Goal: Information Seeking & Learning: Check status

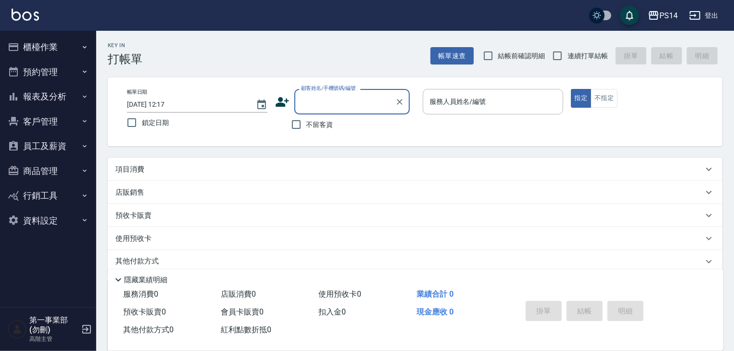
click at [665, 18] on div "PS14" at bounding box center [668, 16] width 18 height 12
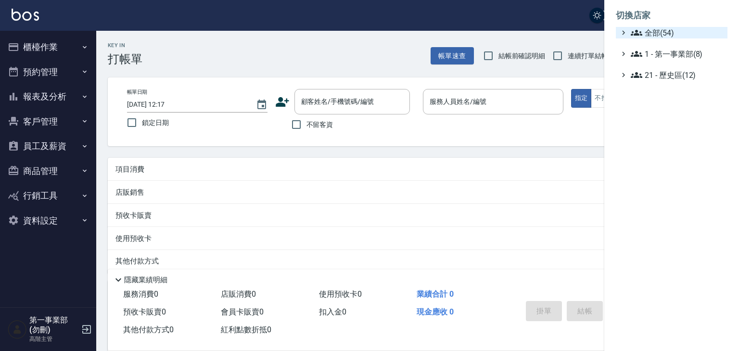
click at [662, 32] on span "全部(54)" at bounding box center [676, 33] width 93 height 12
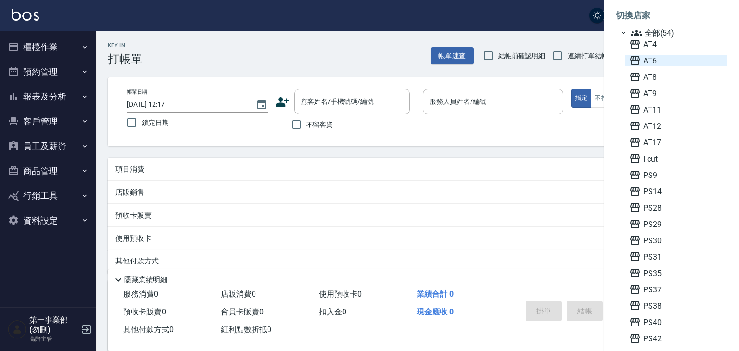
click at [654, 57] on span "AT6" at bounding box center [676, 61] width 94 height 12
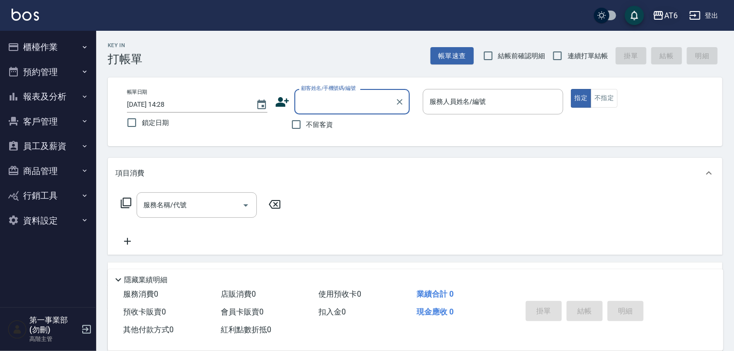
click at [669, 24] on button "AT6" at bounding box center [665, 16] width 33 height 20
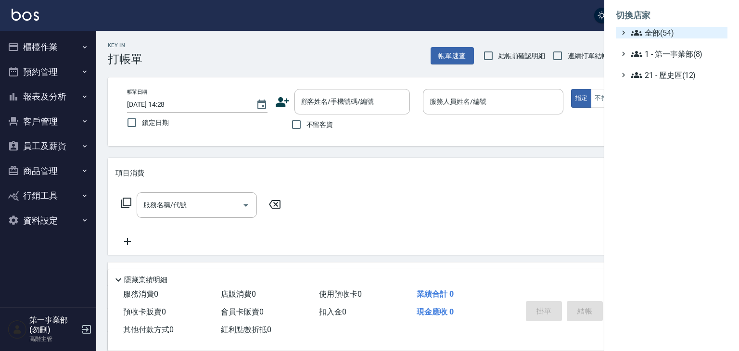
click at [657, 34] on span "全部(54)" at bounding box center [676, 33] width 93 height 12
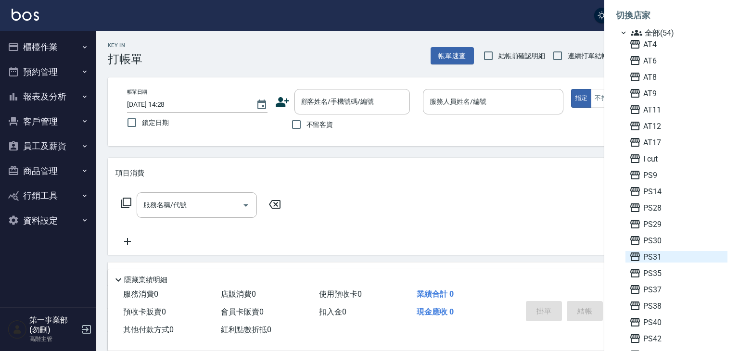
click at [659, 259] on span "PS31" at bounding box center [676, 257] width 94 height 12
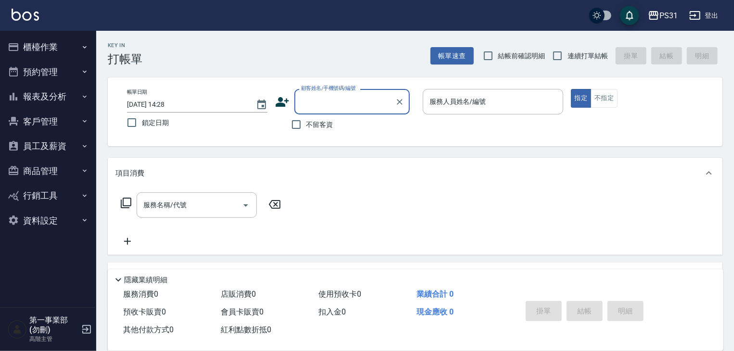
click at [75, 150] on button "員工及薪資" at bounding box center [48, 146] width 88 height 25
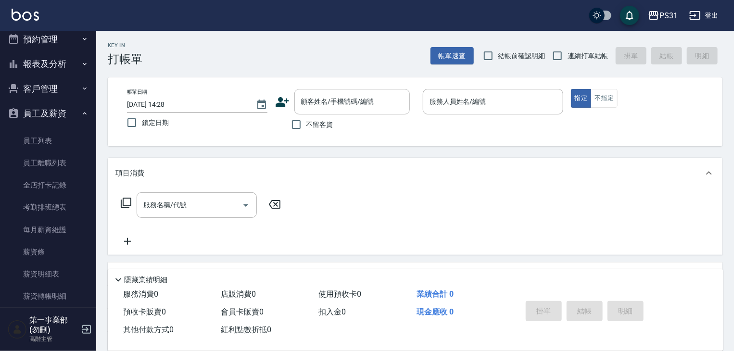
scroll to position [123, 0]
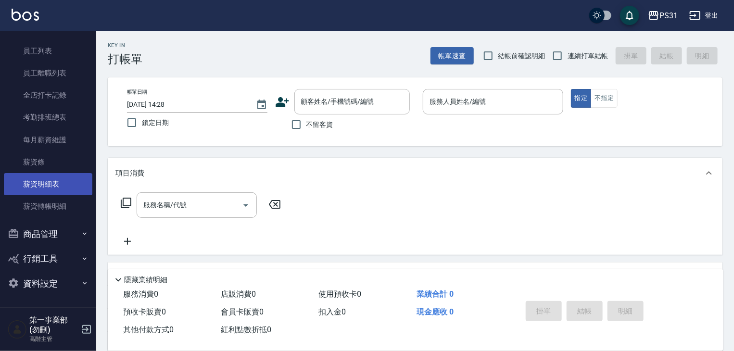
click at [62, 183] on link "薪資明細表" at bounding box center [48, 184] width 88 height 22
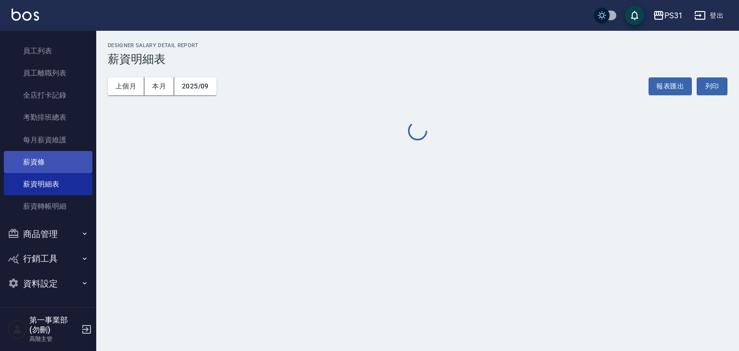
click at [38, 156] on link "薪資條" at bounding box center [48, 162] width 88 height 22
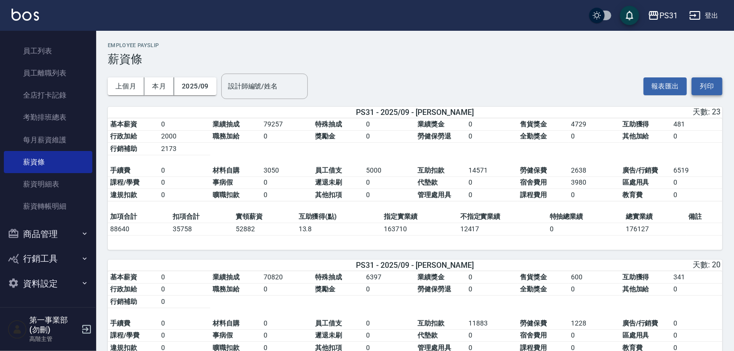
click at [708, 85] on button "列印" at bounding box center [706, 86] width 31 height 18
click at [712, 85] on button "列印" at bounding box center [706, 86] width 31 height 18
click at [55, 187] on link "薪資明細表" at bounding box center [48, 184] width 88 height 22
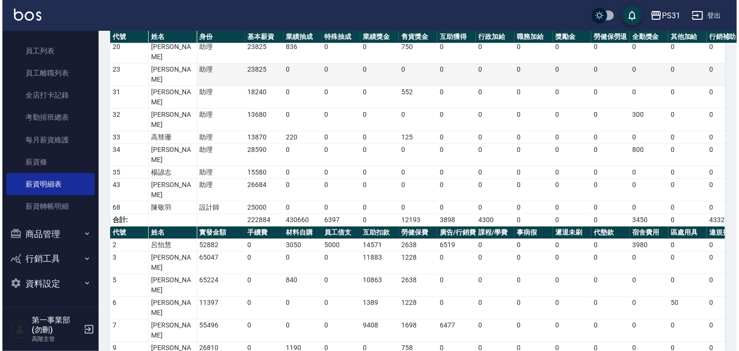
scroll to position [321, 0]
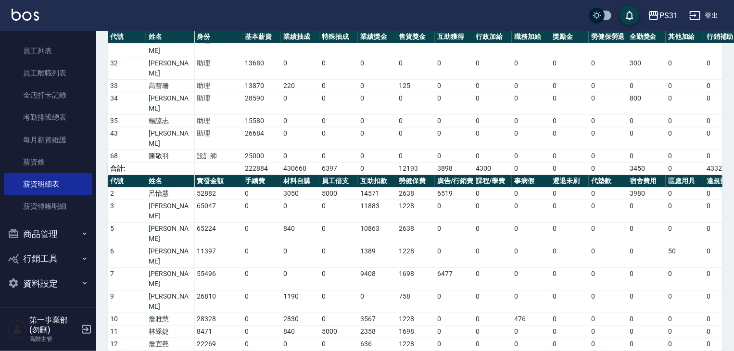
drag, startPoint x: 188, startPoint y: 215, endPoint x: 219, endPoint y: 208, distance: 31.5
click at [666, 16] on div "PS31" at bounding box center [668, 16] width 18 height 12
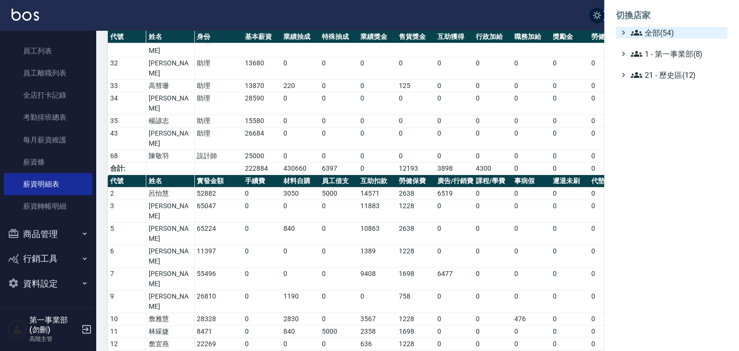
click at [665, 31] on span "全部(54)" at bounding box center [676, 33] width 93 height 12
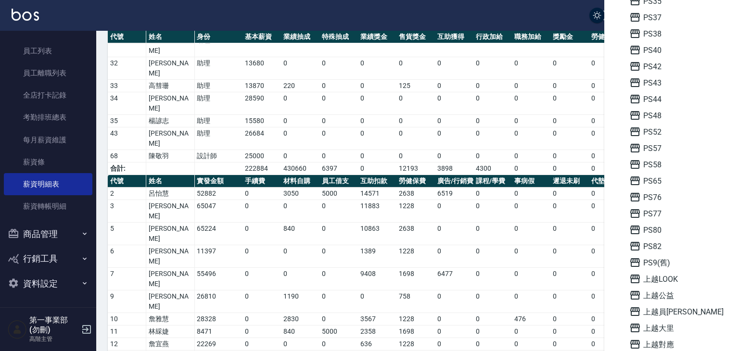
scroll to position [289, 0]
click at [675, 310] on span "上越大里" at bounding box center [676, 312] width 94 height 12
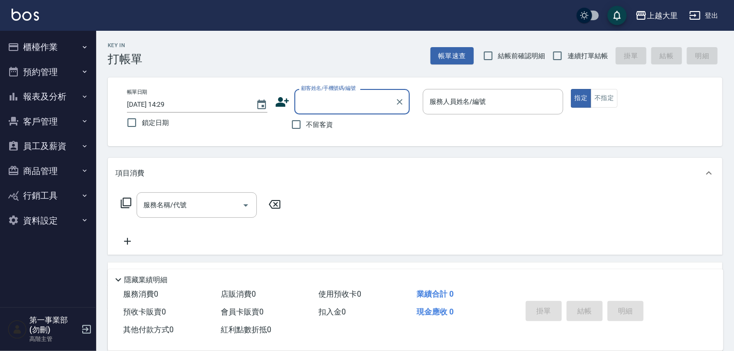
click at [72, 154] on button "員工及薪資" at bounding box center [48, 146] width 88 height 25
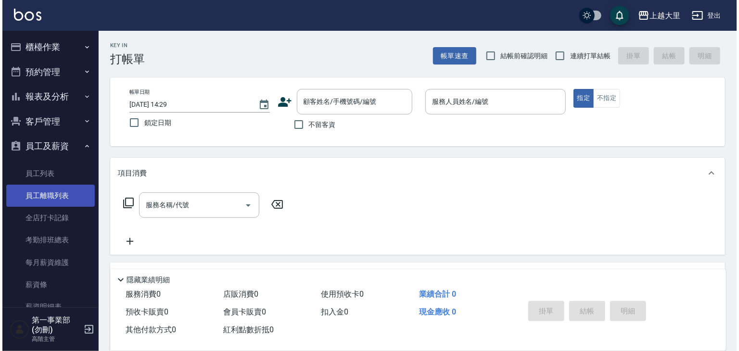
scroll to position [123, 0]
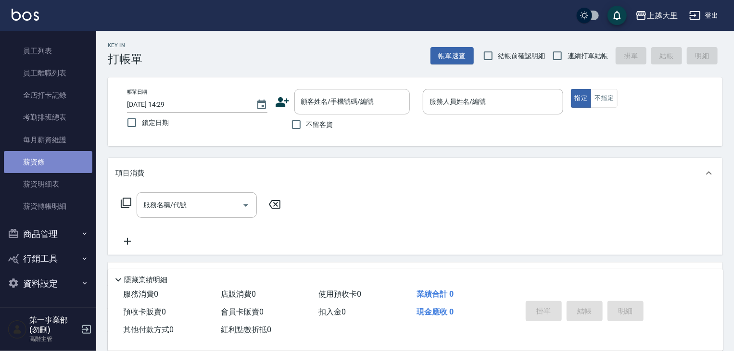
click at [51, 165] on link "薪資條" at bounding box center [48, 162] width 88 height 22
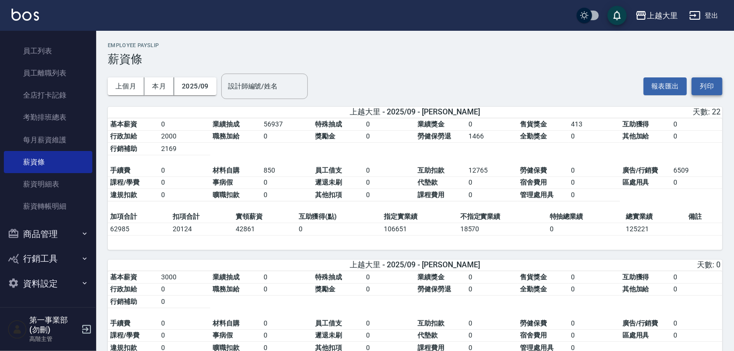
click at [696, 81] on button "列印" at bounding box center [706, 86] width 31 height 18
click at [73, 188] on link "薪資明細表" at bounding box center [48, 184] width 88 height 22
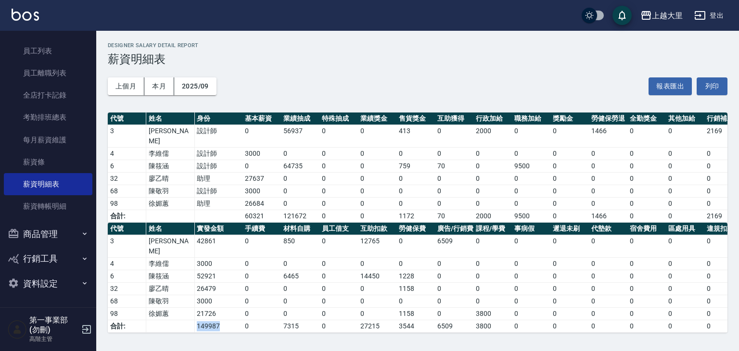
drag, startPoint x: 221, startPoint y: 314, endPoint x: 198, endPoint y: 314, distance: 23.1
click at [198, 320] on td "149987" at bounding box center [218, 326] width 48 height 13
copy td "149987"
drag, startPoint x: 272, startPoint y: 102, endPoint x: 324, endPoint y: 101, distance: 52.4
click at [272, 102] on div "上個月 本月 2025/09 報表匯出 列印" at bounding box center [417, 86] width 619 height 41
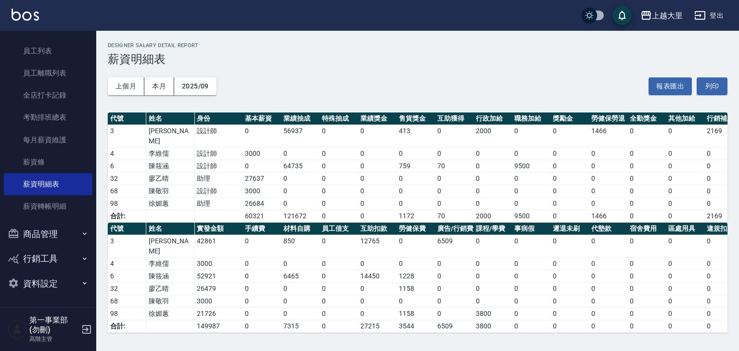
click at [658, 4] on div "上越大里 登出" at bounding box center [369, 15] width 739 height 31
click at [659, 11] on div "上越大里" at bounding box center [667, 16] width 31 height 12
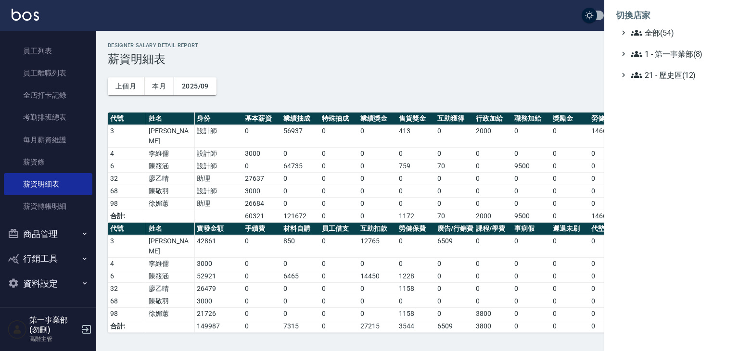
click at [661, 38] on ul "全部(54) 1 - 第一事業部(8) 21 - 歷史區(12)" at bounding box center [672, 54] width 112 height 54
click at [661, 36] on span "全部(54)" at bounding box center [676, 33] width 93 height 12
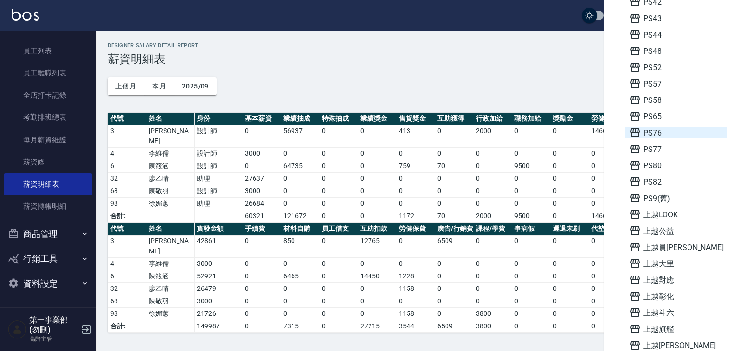
scroll to position [529, 0]
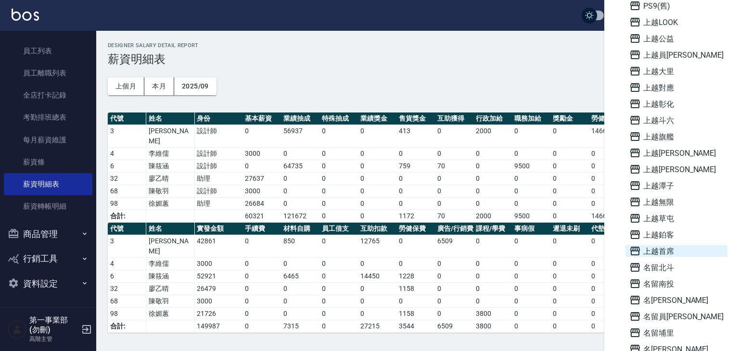
click at [671, 251] on span "上越首席" at bounding box center [676, 251] width 94 height 12
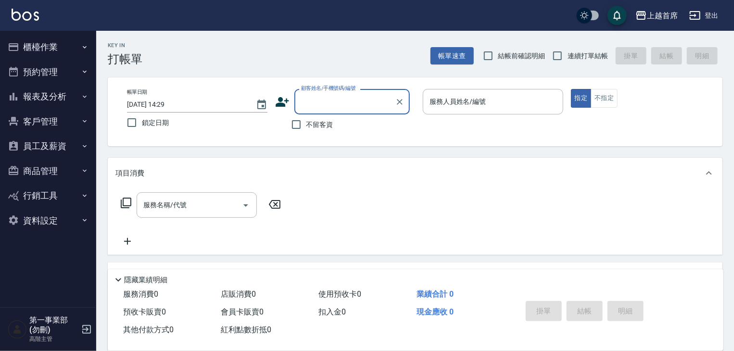
click at [63, 150] on button "員工及薪資" at bounding box center [48, 146] width 88 height 25
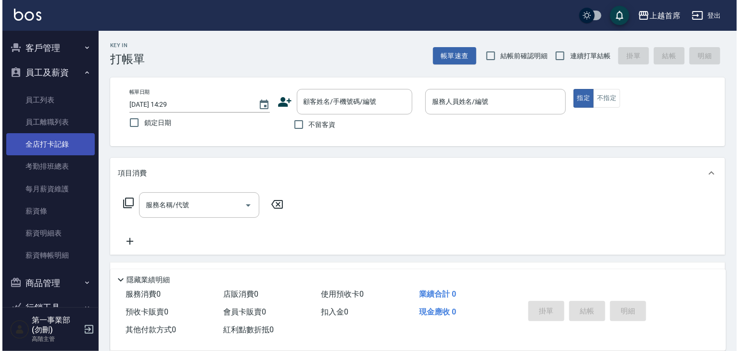
scroll to position [123, 0]
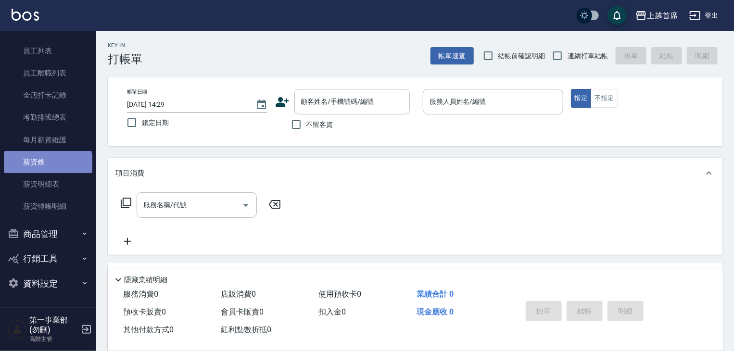
click at [47, 165] on link "薪資條" at bounding box center [48, 162] width 88 height 22
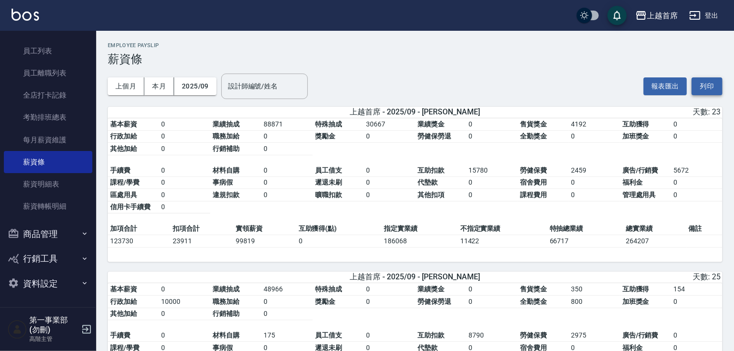
click at [704, 87] on button "列印" at bounding box center [706, 86] width 31 height 18
click at [61, 183] on link "薪資明細表" at bounding box center [48, 184] width 88 height 22
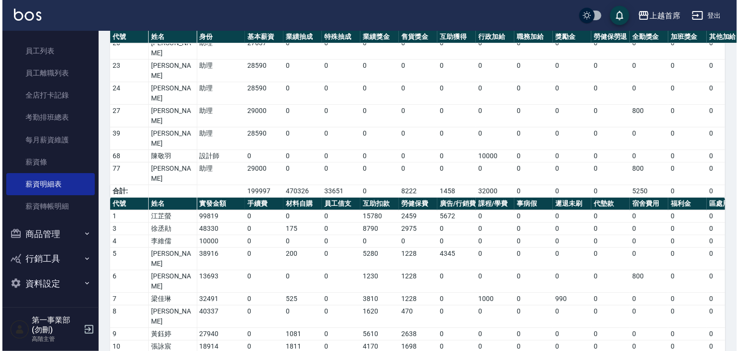
scroll to position [321, 0]
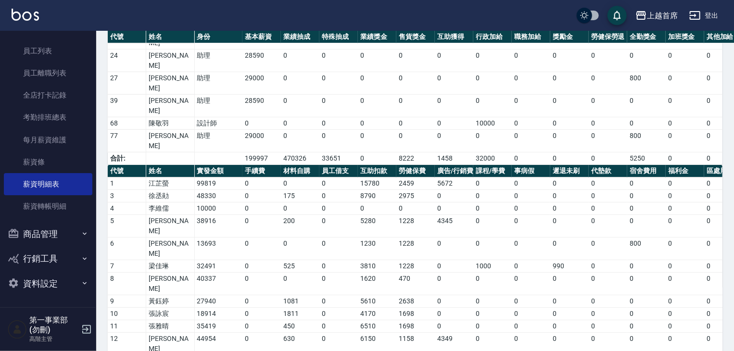
drag, startPoint x: 221, startPoint y: 328, endPoint x: 196, endPoint y: 331, distance: 25.2
copy td "625670"
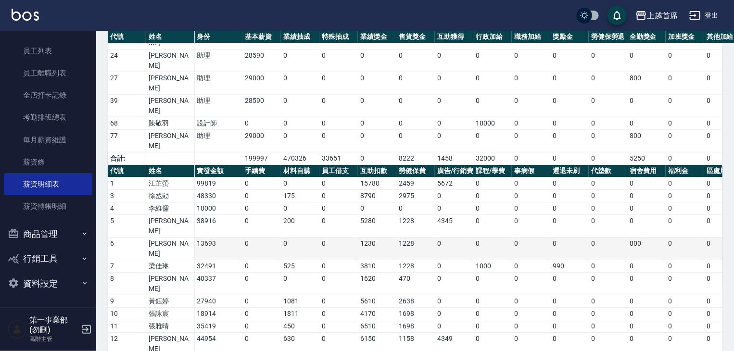
click at [691, 238] on td "0" at bounding box center [685, 249] width 38 height 23
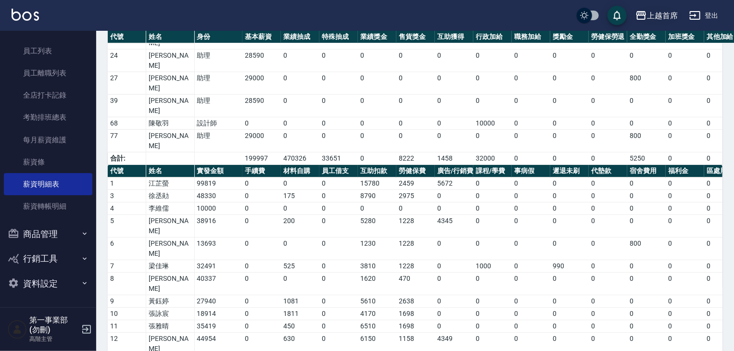
click at [648, 16] on div "上越首席" at bounding box center [662, 16] width 31 height 12
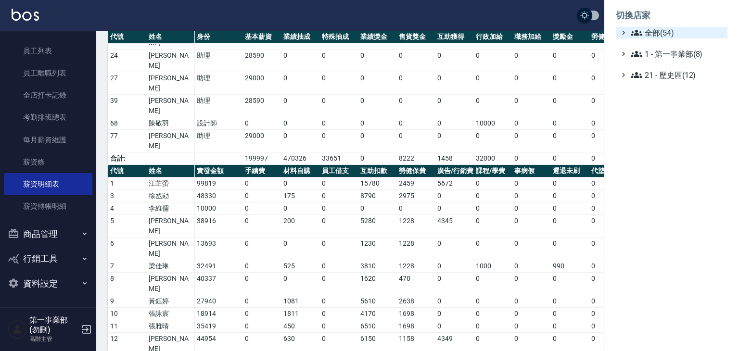
click at [649, 35] on span "全部(54)" at bounding box center [676, 33] width 93 height 12
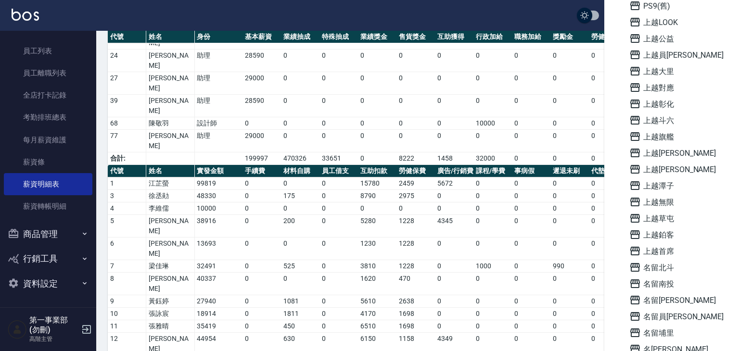
scroll to position [612, 0]
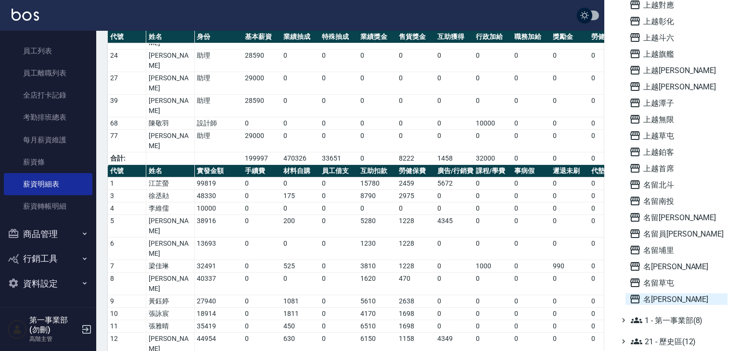
click at [679, 301] on span "名[PERSON_NAME]" at bounding box center [676, 299] width 94 height 12
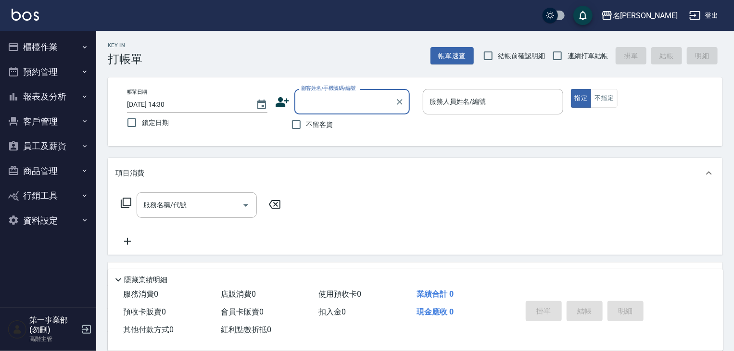
click at [63, 141] on button "員工及薪資" at bounding box center [48, 146] width 88 height 25
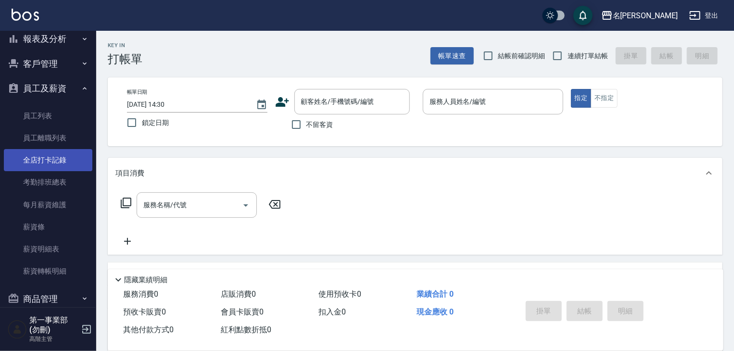
scroll to position [123, 0]
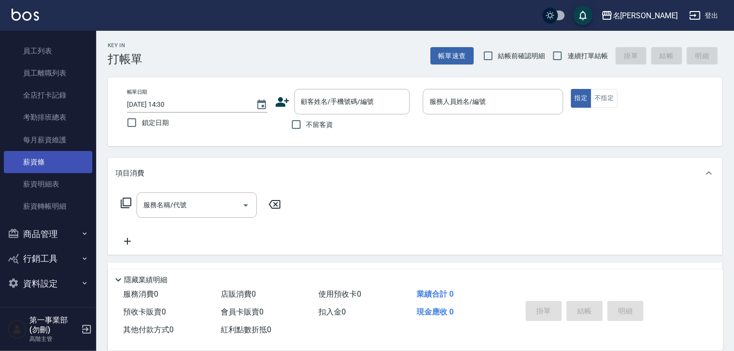
click at [54, 164] on link "薪資條" at bounding box center [48, 162] width 88 height 22
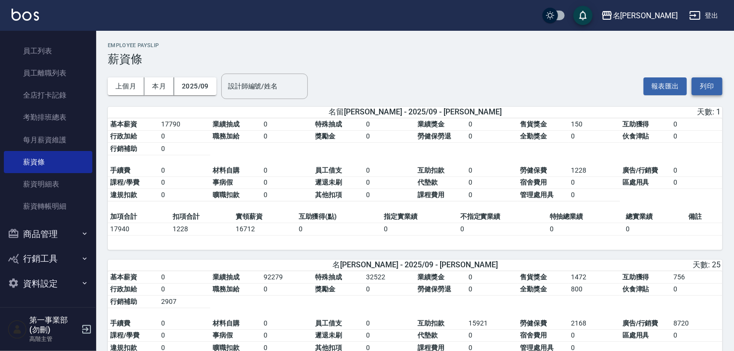
click at [708, 83] on button "列印" at bounding box center [706, 86] width 31 height 18
click at [54, 181] on link "薪資明細表" at bounding box center [48, 184] width 88 height 22
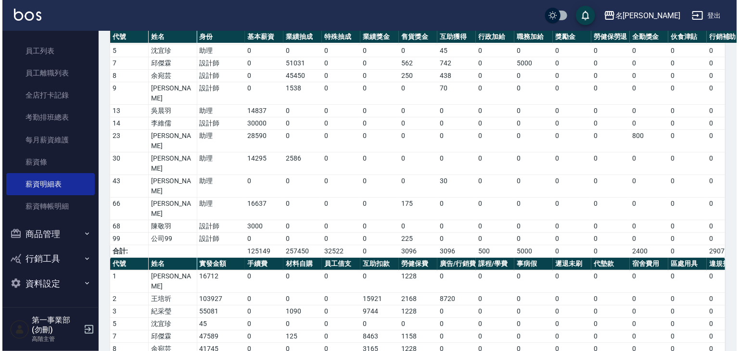
scroll to position [197, 0]
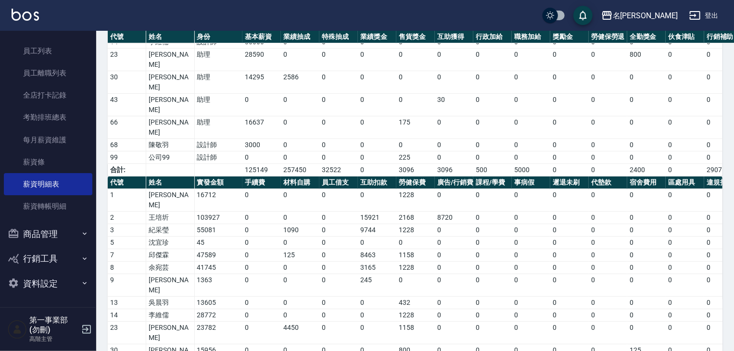
drag, startPoint x: 223, startPoint y: 323, endPoint x: 185, endPoint y: 325, distance: 38.5
copy tr "367924"
click at [670, 262] on td "0" at bounding box center [685, 268] width 38 height 13
click at [613, 18] on icon "button" at bounding box center [607, 16] width 12 height 12
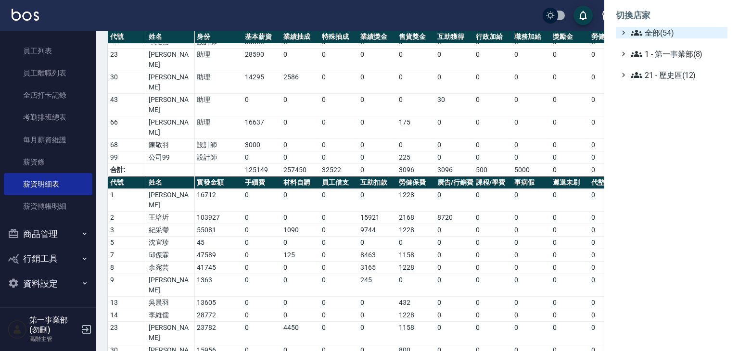
click at [644, 33] on span "全部(54)" at bounding box center [676, 33] width 93 height 12
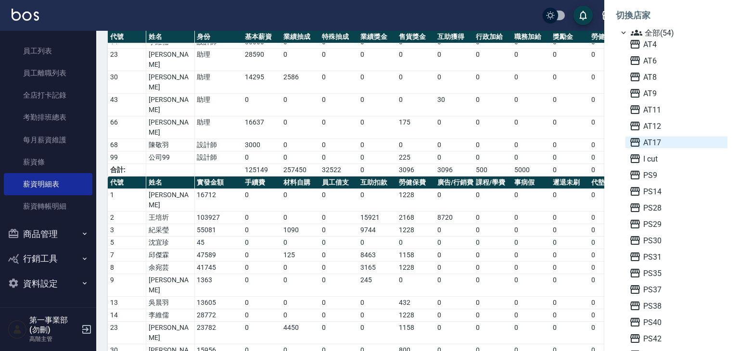
click at [663, 141] on span "AT17" at bounding box center [676, 143] width 94 height 12
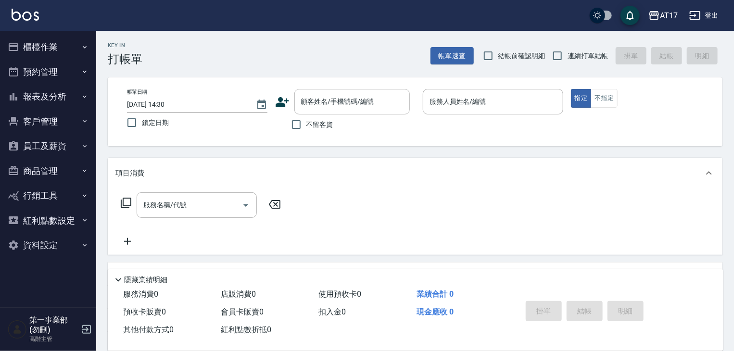
click at [60, 154] on button "員工及薪資" at bounding box center [48, 146] width 88 height 25
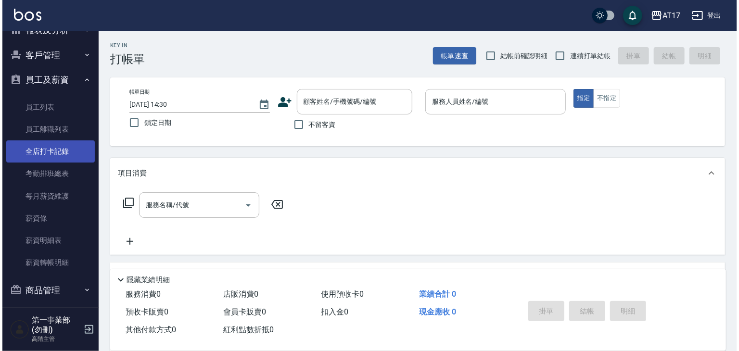
scroll to position [147, 0]
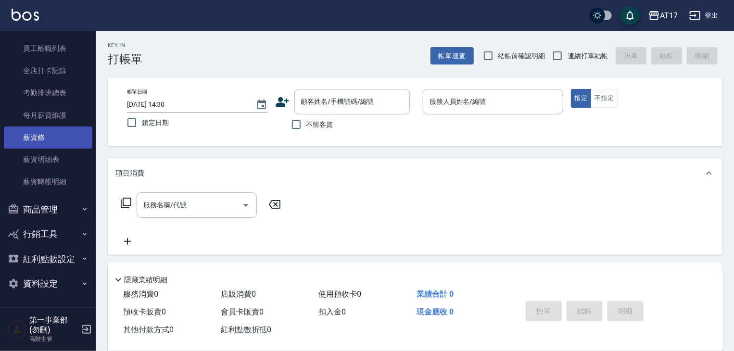
click at [50, 139] on link "薪資條" at bounding box center [48, 137] width 88 height 22
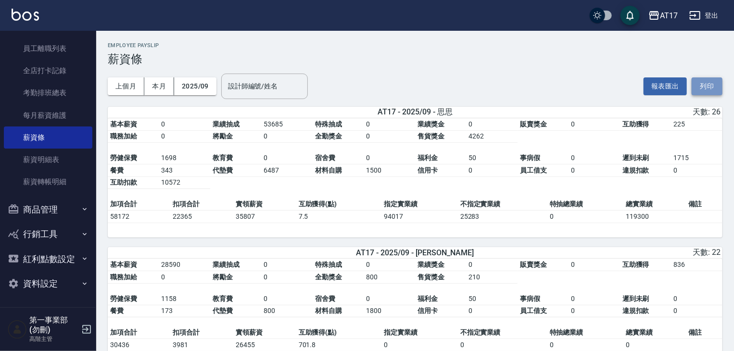
click at [706, 83] on button "列印" at bounding box center [706, 86] width 31 height 18
click at [662, 18] on div "AT17" at bounding box center [669, 16] width 18 height 12
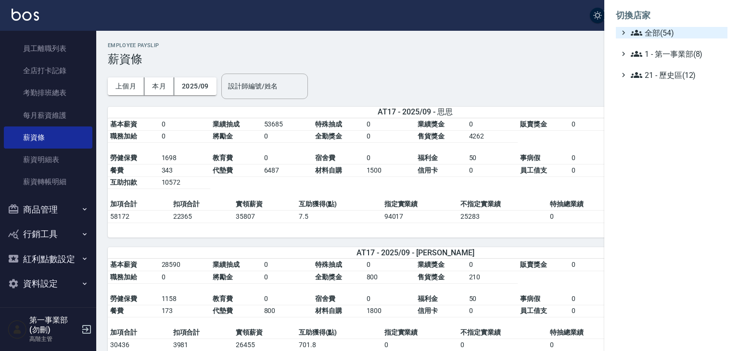
click at [662, 37] on span "全部(54)" at bounding box center [676, 33] width 93 height 12
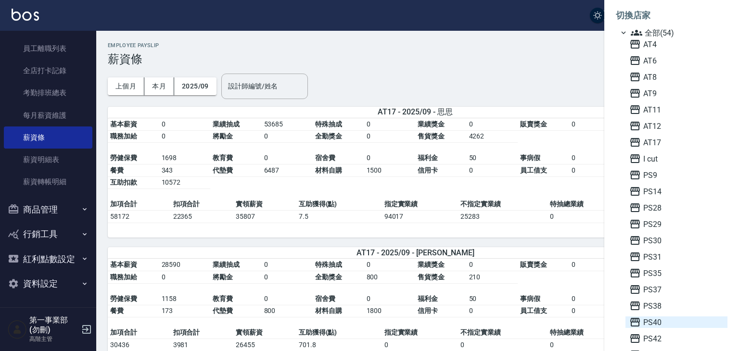
click at [666, 320] on span "PS40" at bounding box center [676, 322] width 94 height 12
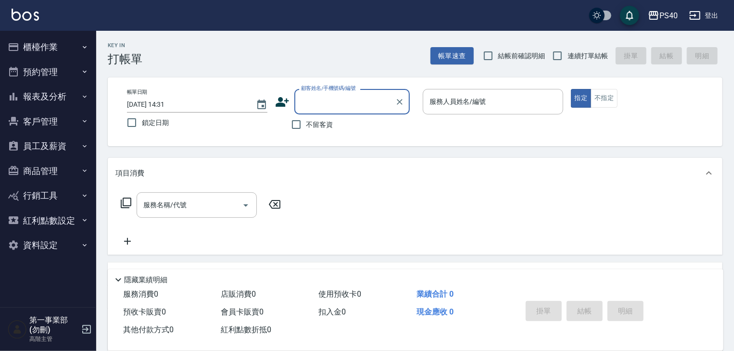
click at [69, 152] on button "員工及薪資" at bounding box center [48, 146] width 88 height 25
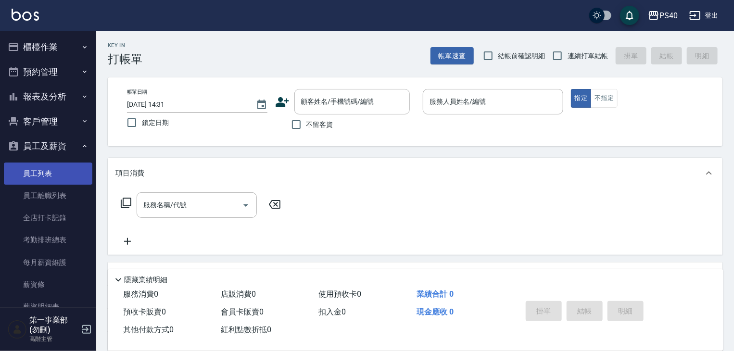
scroll to position [144, 0]
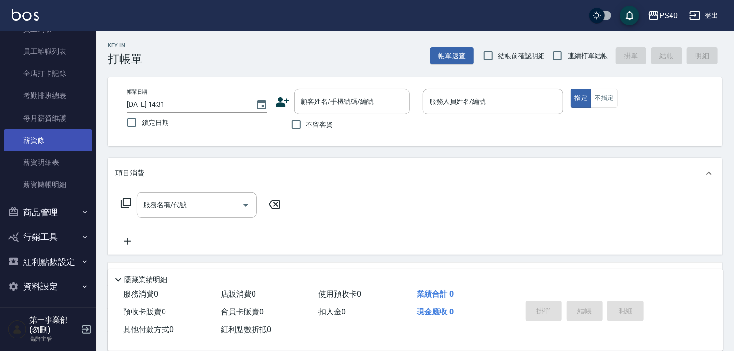
click at [54, 149] on link "薪資條" at bounding box center [48, 140] width 88 height 22
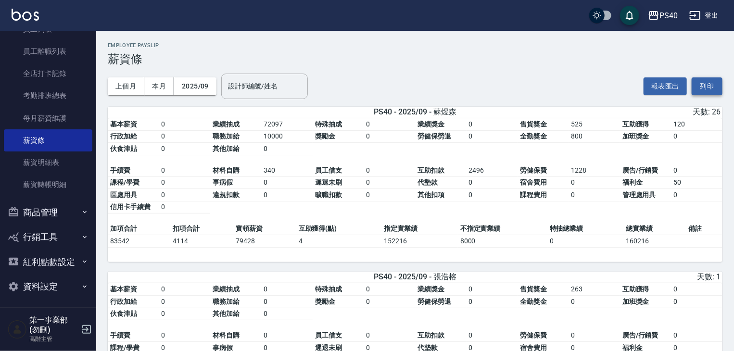
click at [711, 91] on button "列印" at bounding box center [706, 86] width 31 height 18
click at [59, 163] on link "薪資明細表" at bounding box center [48, 162] width 88 height 22
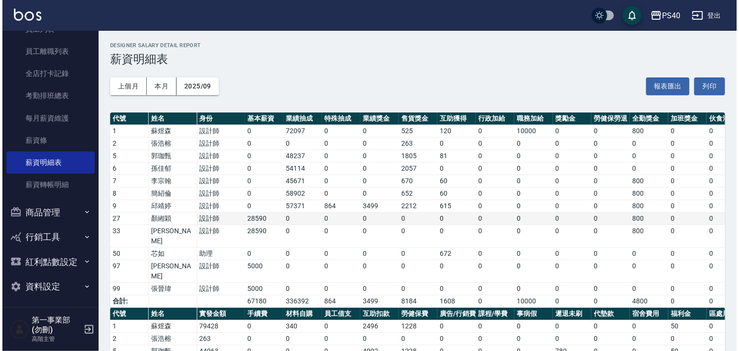
scroll to position [123, 0]
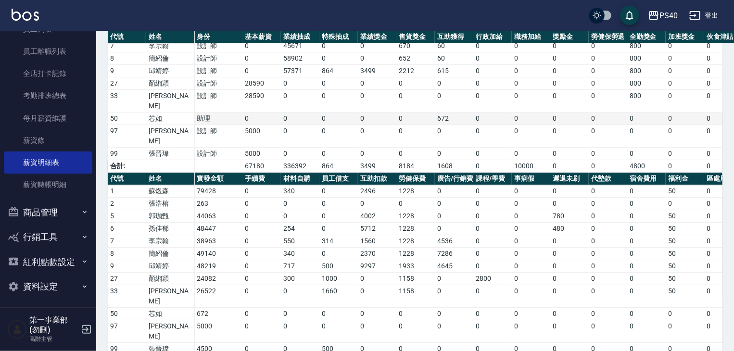
click at [562, 113] on td "0" at bounding box center [569, 119] width 38 height 13
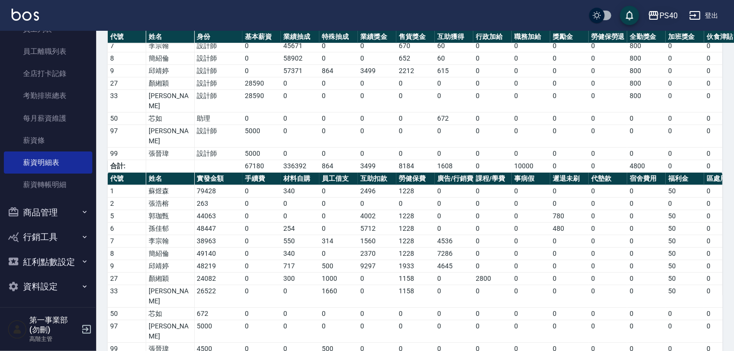
click at [648, 13] on icon "button" at bounding box center [654, 16] width 12 height 12
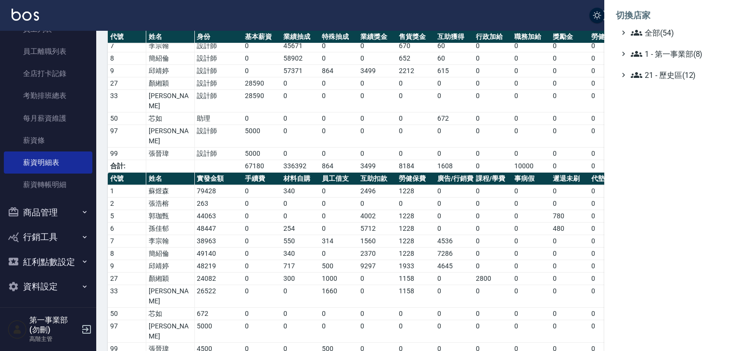
click at [664, 40] on ul "全部(54) 1 - 第一事業部(8) 21 - 歷史區(12)" at bounding box center [672, 54] width 112 height 54
click at [658, 37] on span "全部(54)" at bounding box center [676, 33] width 93 height 12
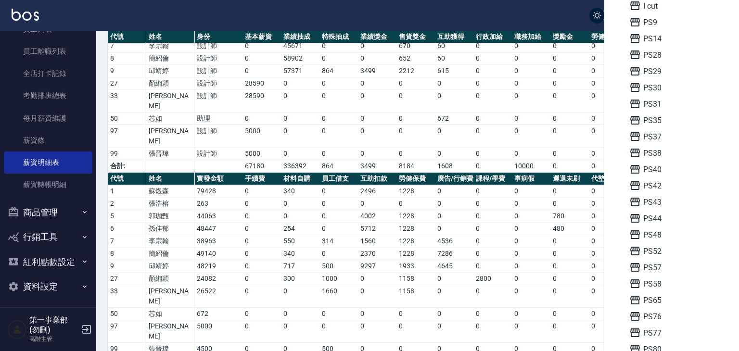
scroll to position [289, 0]
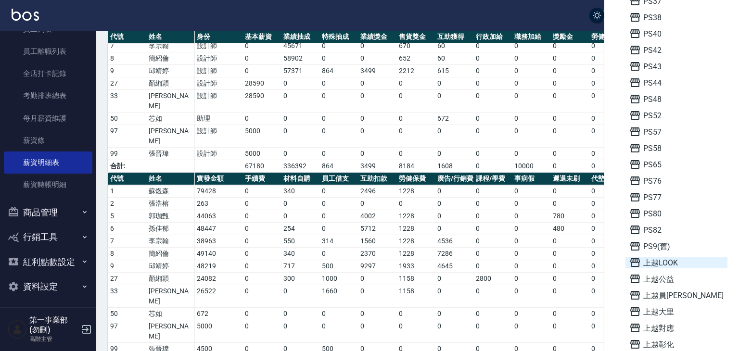
click at [675, 264] on span "上越LOOK" at bounding box center [676, 263] width 94 height 12
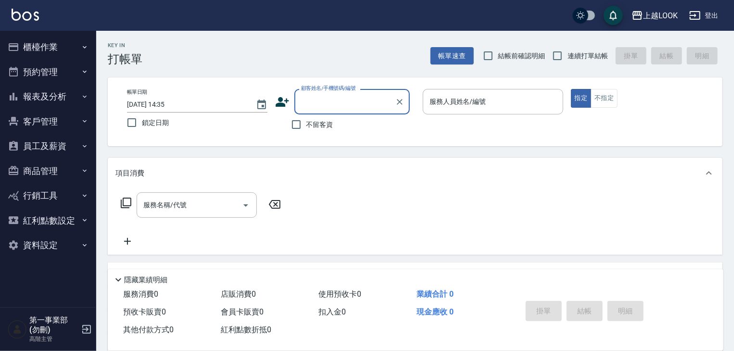
click at [67, 151] on button "員工及薪資" at bounding box center [48, 146] width 88 height 25
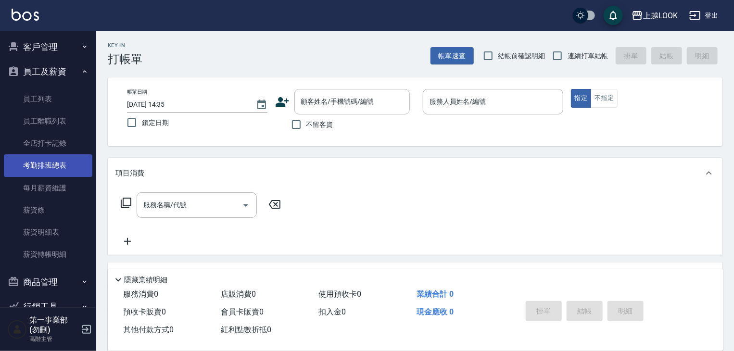
scroll to position [144, 0]
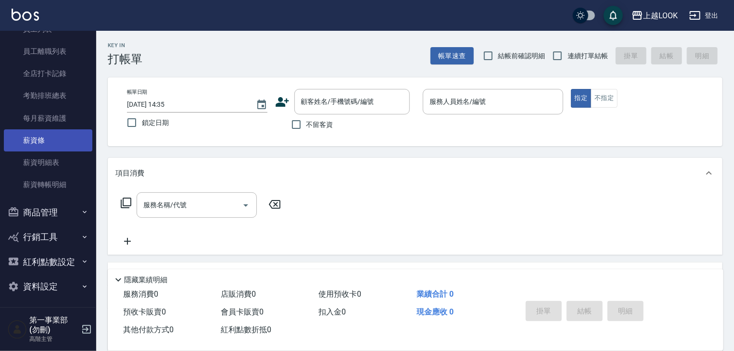
click at [62, 147] on link "薪資條" at bounding box center [48, 140] width 88 height 22
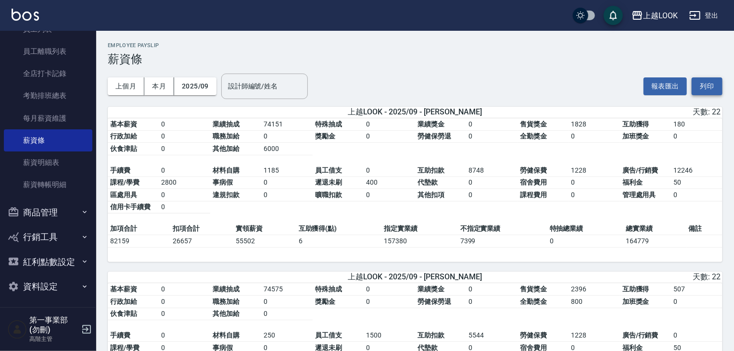
click at [711, 79] on button "列印" at bounding box center [706, 86] width 31 height 18
click at [48, 162] on link "薪資明細表" at bounding box center [48, 162] width 88 height 22
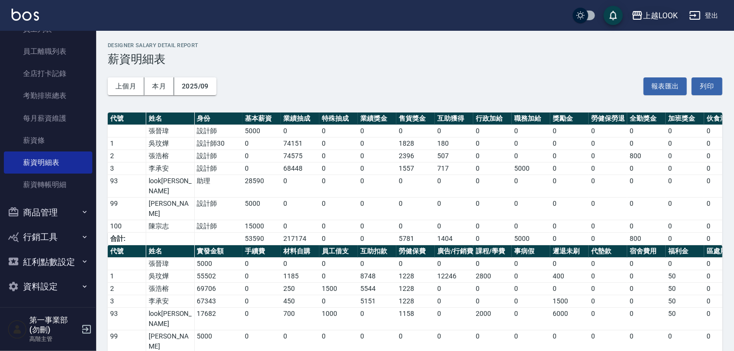
click at [655, 10] on div "上越LOOK" at bounding box center [660, 16] width 35 height 12
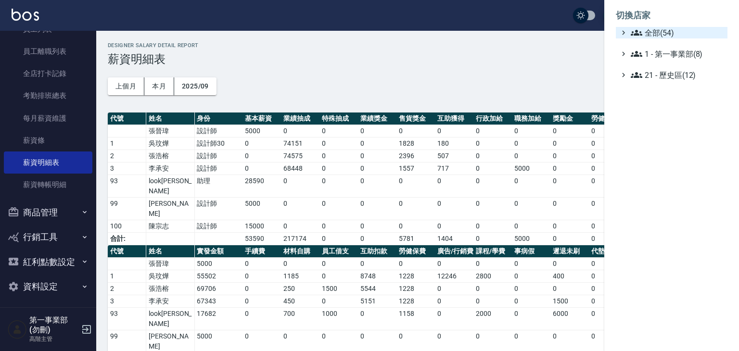
click at [656, 32] on span "全部(54)" at bounding box center [676, 33] width 93 height 12
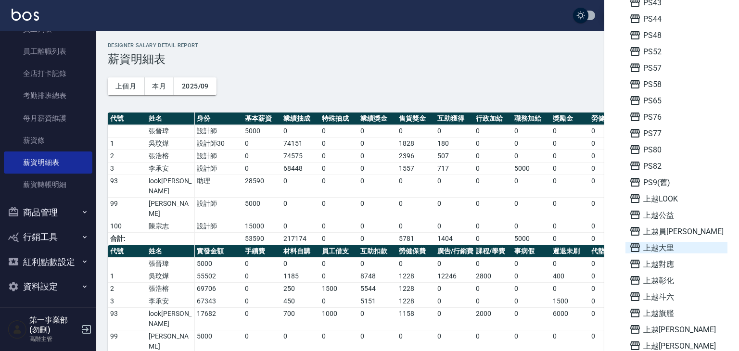
scroll to position [433, 0]
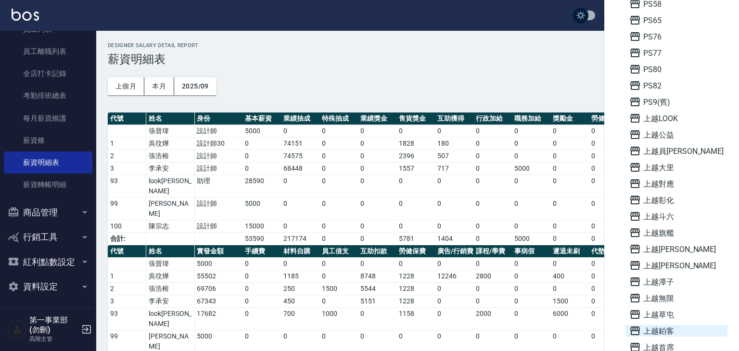
click at [669, 332] on span "上越鉑客" at bounding box center [676, 331] width 94 height 12
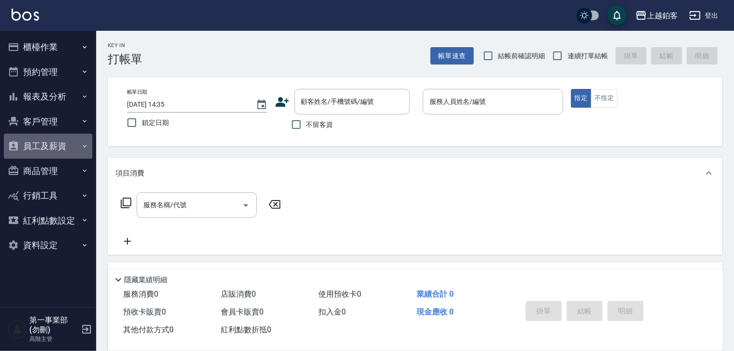
click at [62, 148] on button "員工及薪資" at bounding box center [48, 146] width 88 height 25
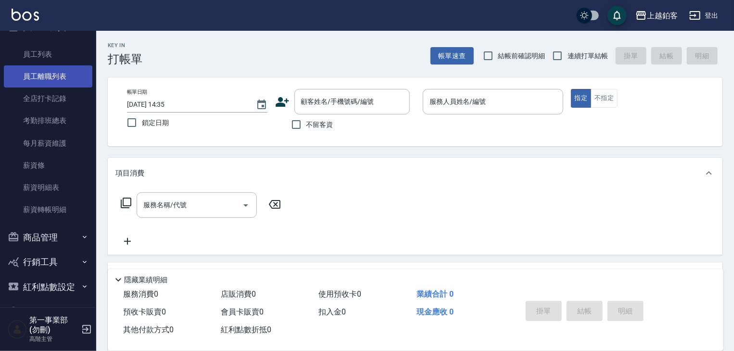
scroll to position [144, 0]
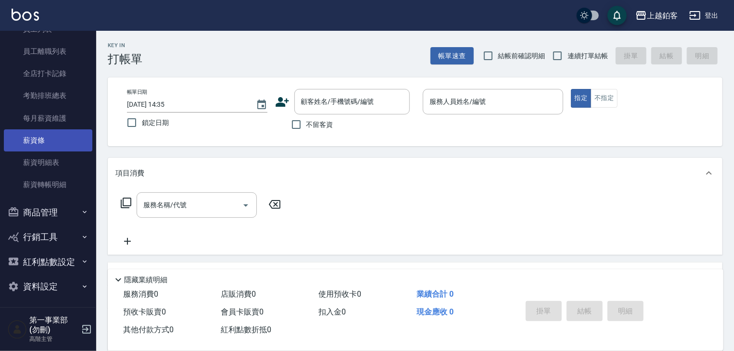
click at [56, 149] on link "薪資條" at bounding box center [48, 140] width 88 height 22
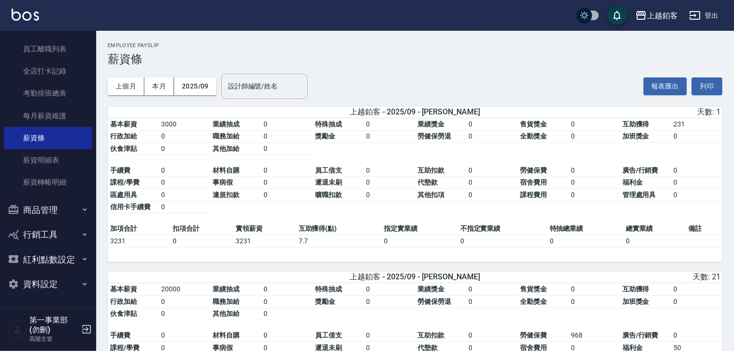
scroll to position [147, 0]
click at [704, 89] on button "列印" at bounding box center [706, 86] width 31 height 18
click at [42, 158] on link "薪資明細表" at bounding box center [48, 160] width 88 height 22
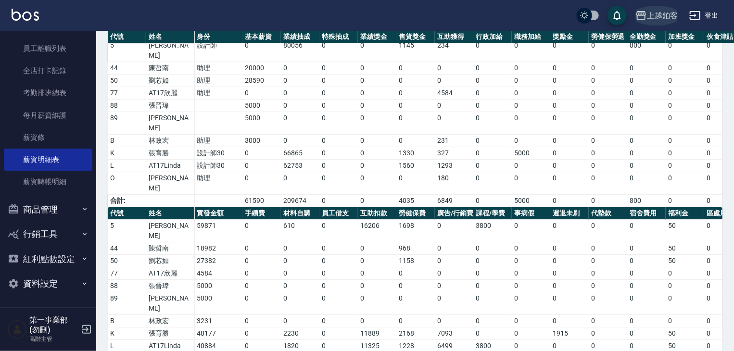
click at [658, 16] on div "上越鉑客" at bounding box center [662, 16] width 31 height 12
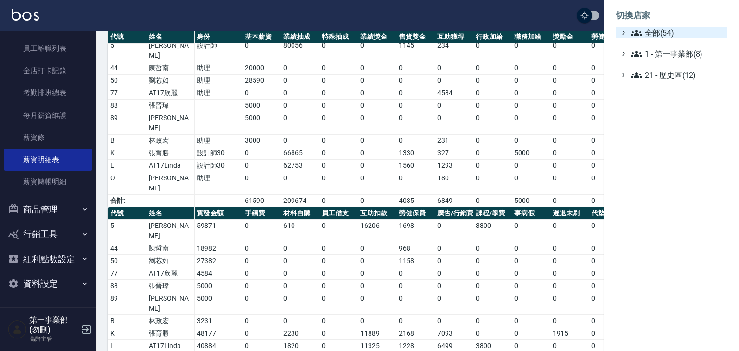
click at [663, 33] on span "全部(54)" at bounding box center [676, 33] width 93 height 12
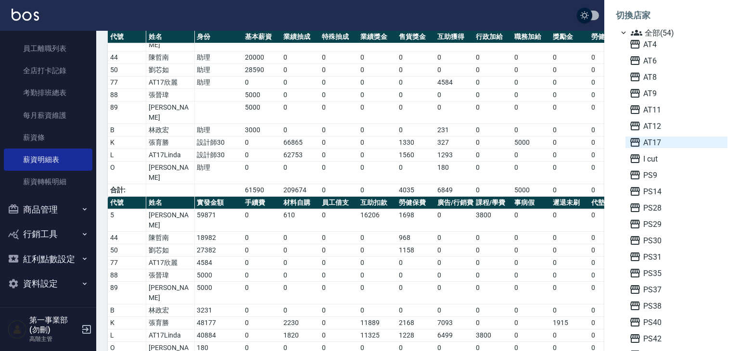
scroll to position [73, 0]
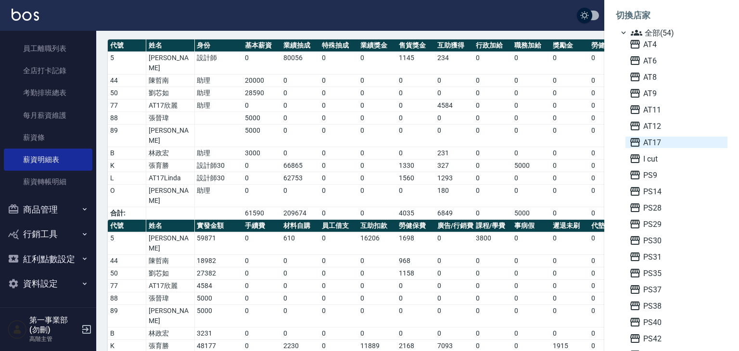
click at [656, 146] on span "AT17" at bounding box center [676, 143] width 94 height 12
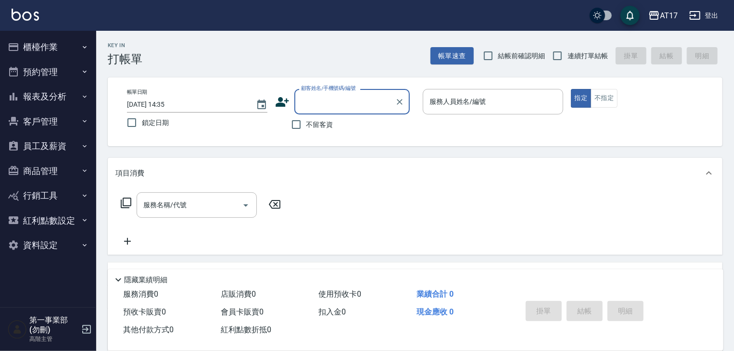
click at [68, 147] on button "員工及薪資" at bounding box center [48, 146] width 88 height 25
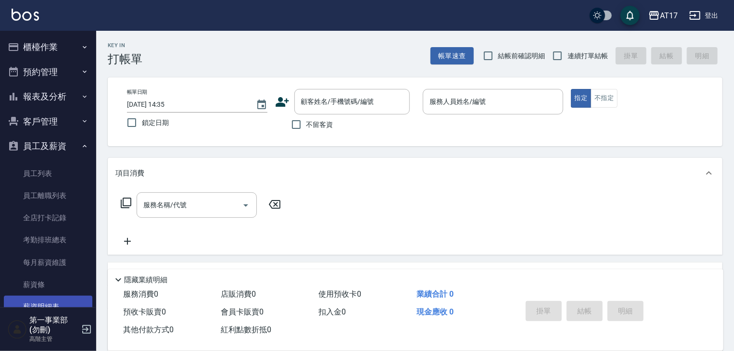
click at [54, 298] on link "薪資明細表" at bounding box center [48, 307] width 88 height 22
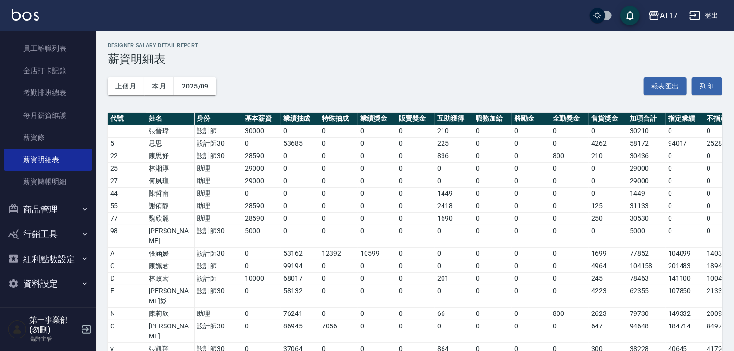
scroll to position [246, 0]
